Goal: Transaction & Acquisition: Purchase product/service

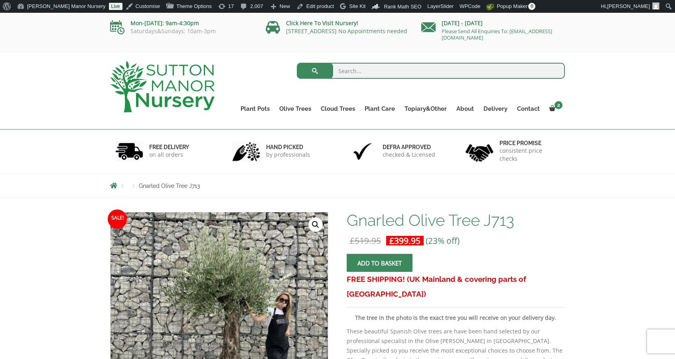
click at [145, 74] on img at bounding box center [162, 87] width 105 height 52
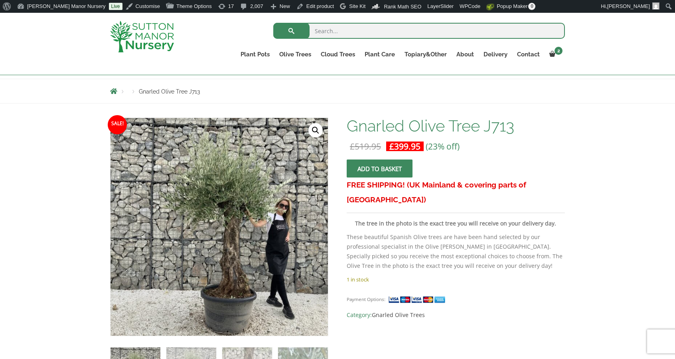
click at [152, 20] on div at bounding box center [150, 37] width 93 height 48
click at [149, 31] on img at bounding box center [142, 37] width 64 height 32
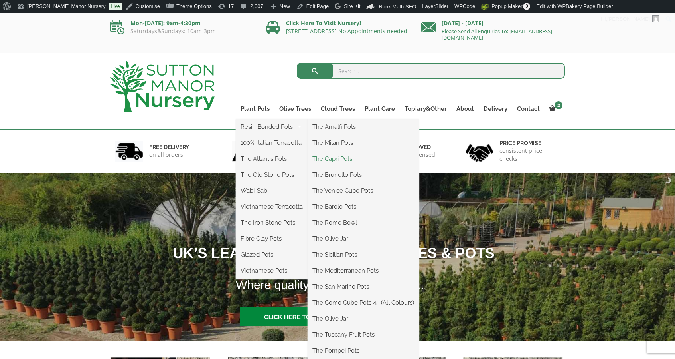
click at [358, 158] on link "The Capri Pots" at bounding box center [363, 159] width 111 height 12
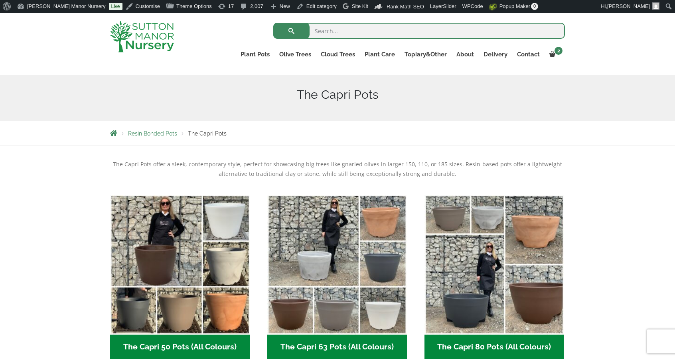
scroll to position [96, 0]
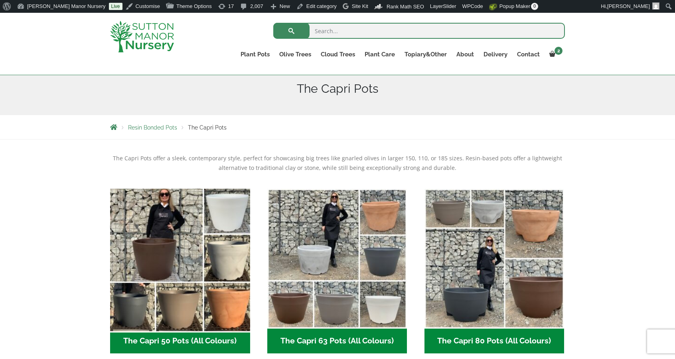
click at [212, 222] on img "Visit product category The Capri 50 Pots (All Colours)" at bounding box center [180, 258] width 147 height 147
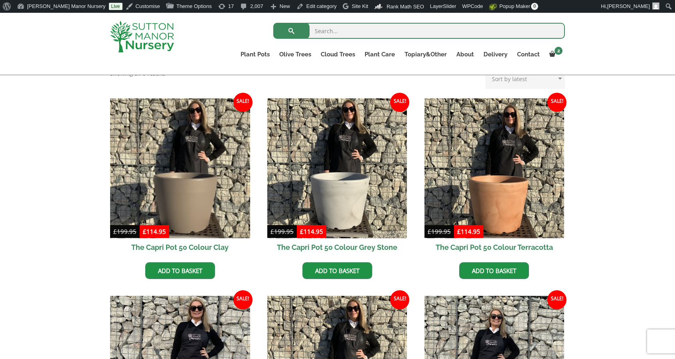
scroll to position [182, 0]
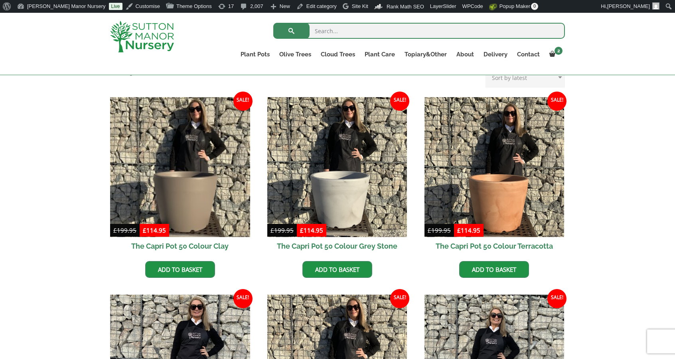
click at [415, 202] on ul "Sale! £ 199.95 Original price was: £199.95. £ 114.95 Current price is: £114.95.…" at bounding box center [337, 294] width 455 height 395
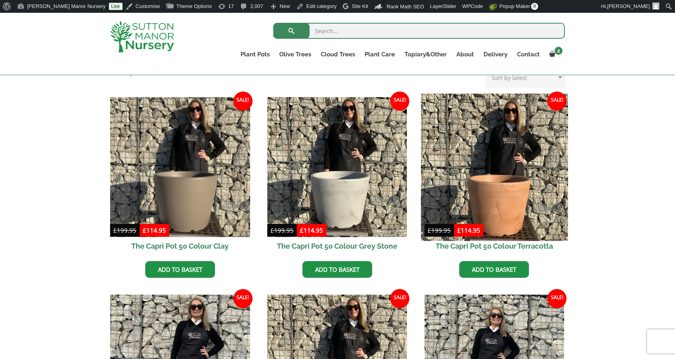
click at [483, 174] on img at bounding box center [494, 166] width 147 height 147
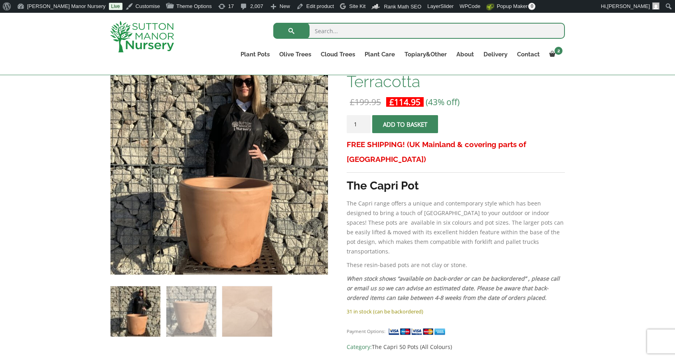
scroll to position [139, 0]
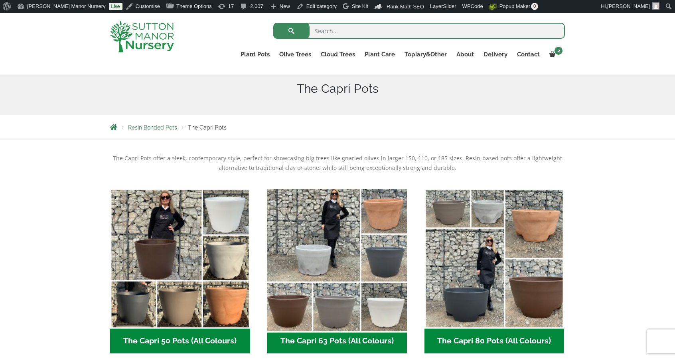
click at [335, 228] on img "Visit product category The Capri 63 Pots (All Colours)" at bounding box center [337, 258] width 147 height 147
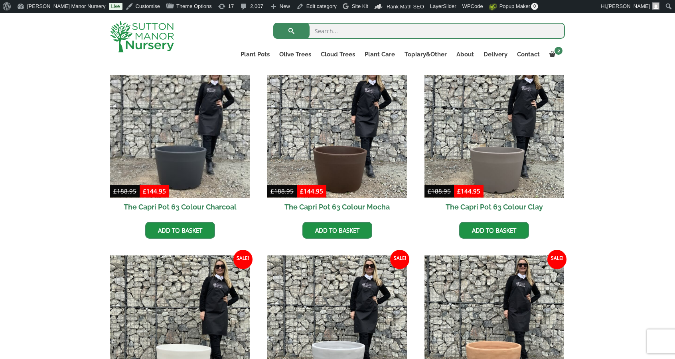
scroll to position [222, 0]
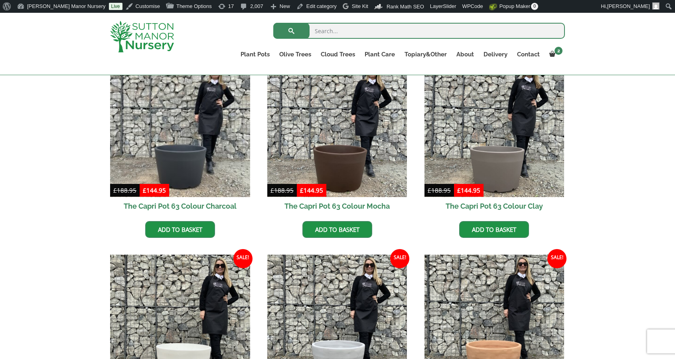
click at [145, 43] on img at bounding box center [142, 37] width 64 height 32
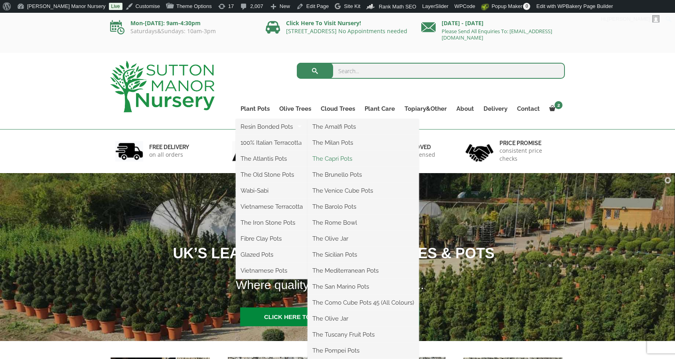
click at [352, 153] on link "The Capri Pots" at bounding box center [363, 159] width 111 height 12
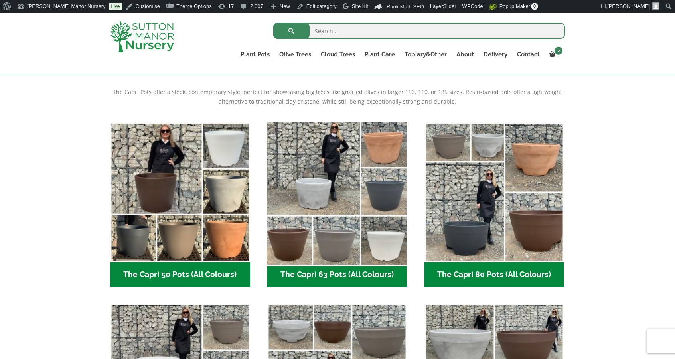
scroll to position [164, 0]
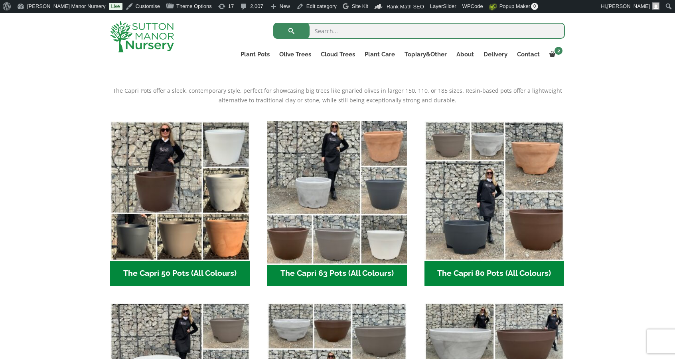
click at [380, 260] on img "Visit product category The Capri 63 Pots (All Colours)" at bounding box center [337, 190] width 147 height 147
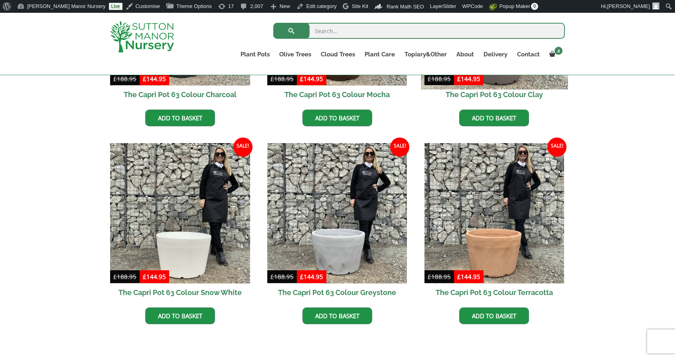
scroll to position [334, 0]
click at [483, 260] on img at bounding box center [495, 213] width 140 height 140
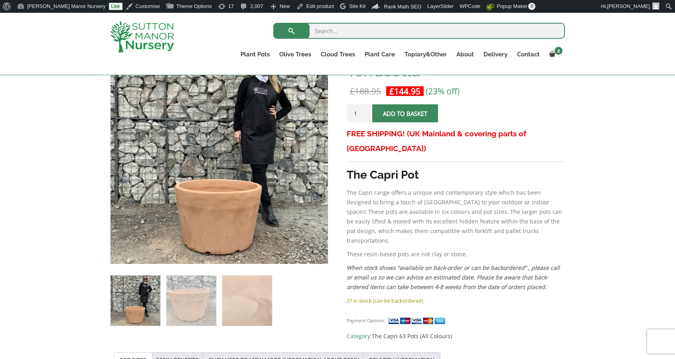
scroll to position [152, 0]
click at [497, 295] on p "27 in stock (can be backordered)" at bounding box center [456, 300] width 218 height 10
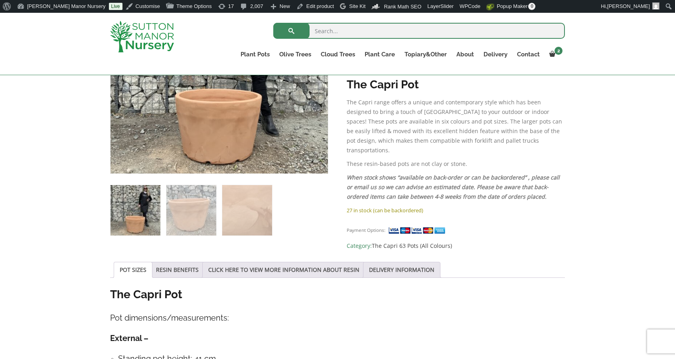
scroll to position [0, 0]
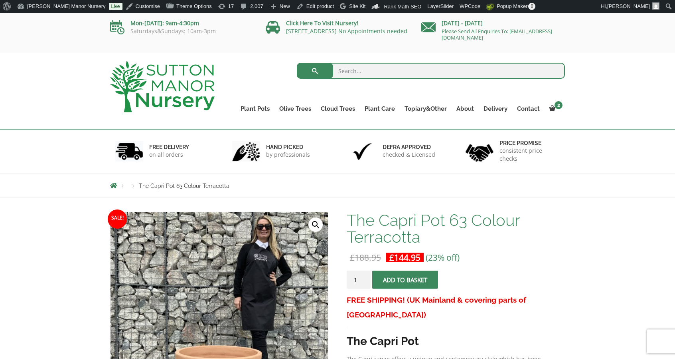
click at [517, 267] on div "The Capri Pot 63 Colour Terracotta £ 188.95 Original price was: £188.95. £ 144.…" at bounding box center [456, 359] width 218 height 295
click at [510, 270] on form "The Capri Pot 63 Colour Terracotta quantity 1 Add to basket" at bounding box center [456, 281] width 218 height 22
